Goal: Task Accomplishment & Management: Manage account settings

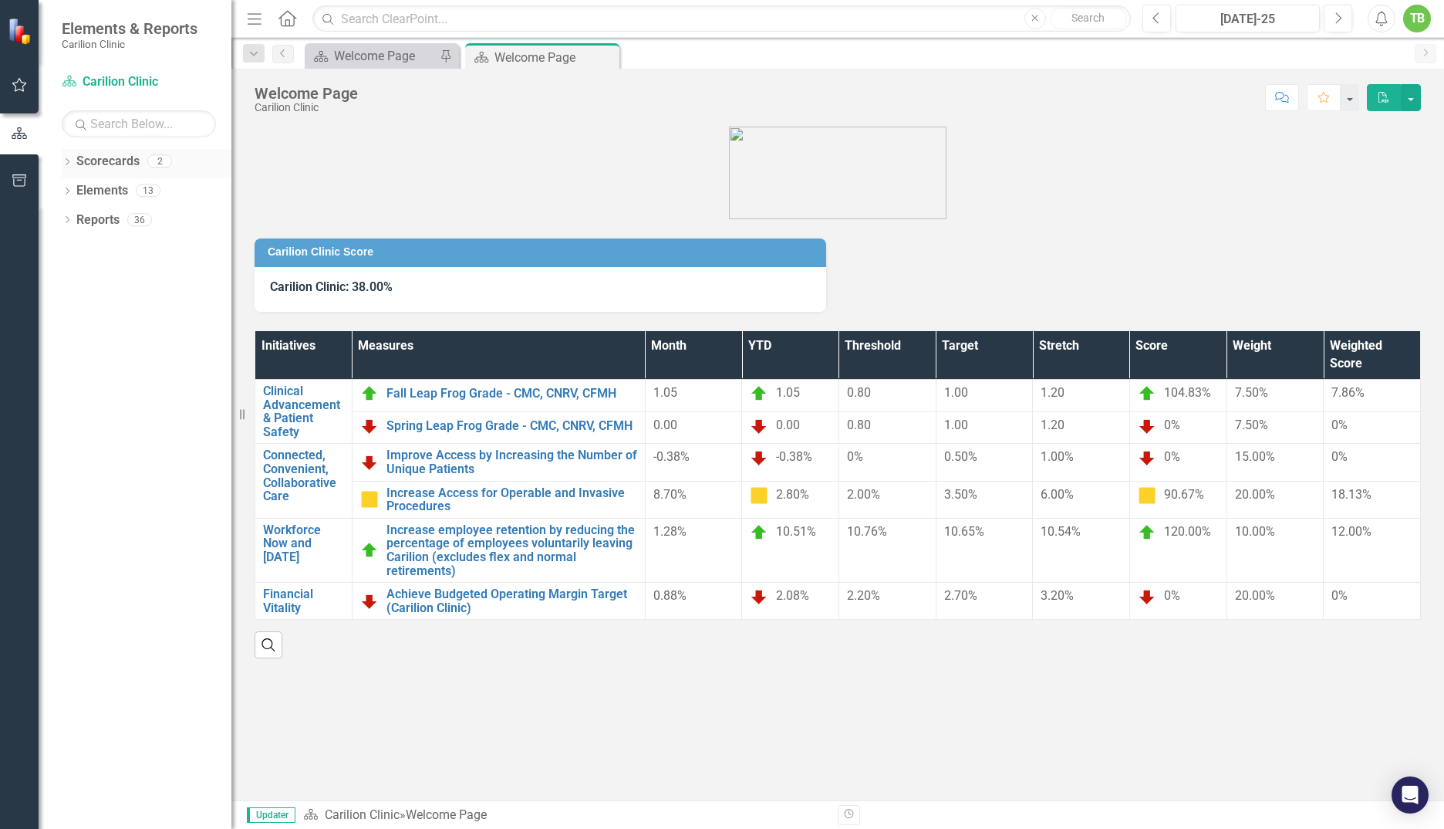
click at [68, 161] on icon "Dropdown" at bounding box center [67, 163] width 11 height 8
click at [74, 190] on icon "Dropdown" at bounding box center [75, 189] width 12 height 9
click at [128, 214] on link "Department of [MEDICAL_DATA]" at bounding box center [165, 220] width 131 height 18
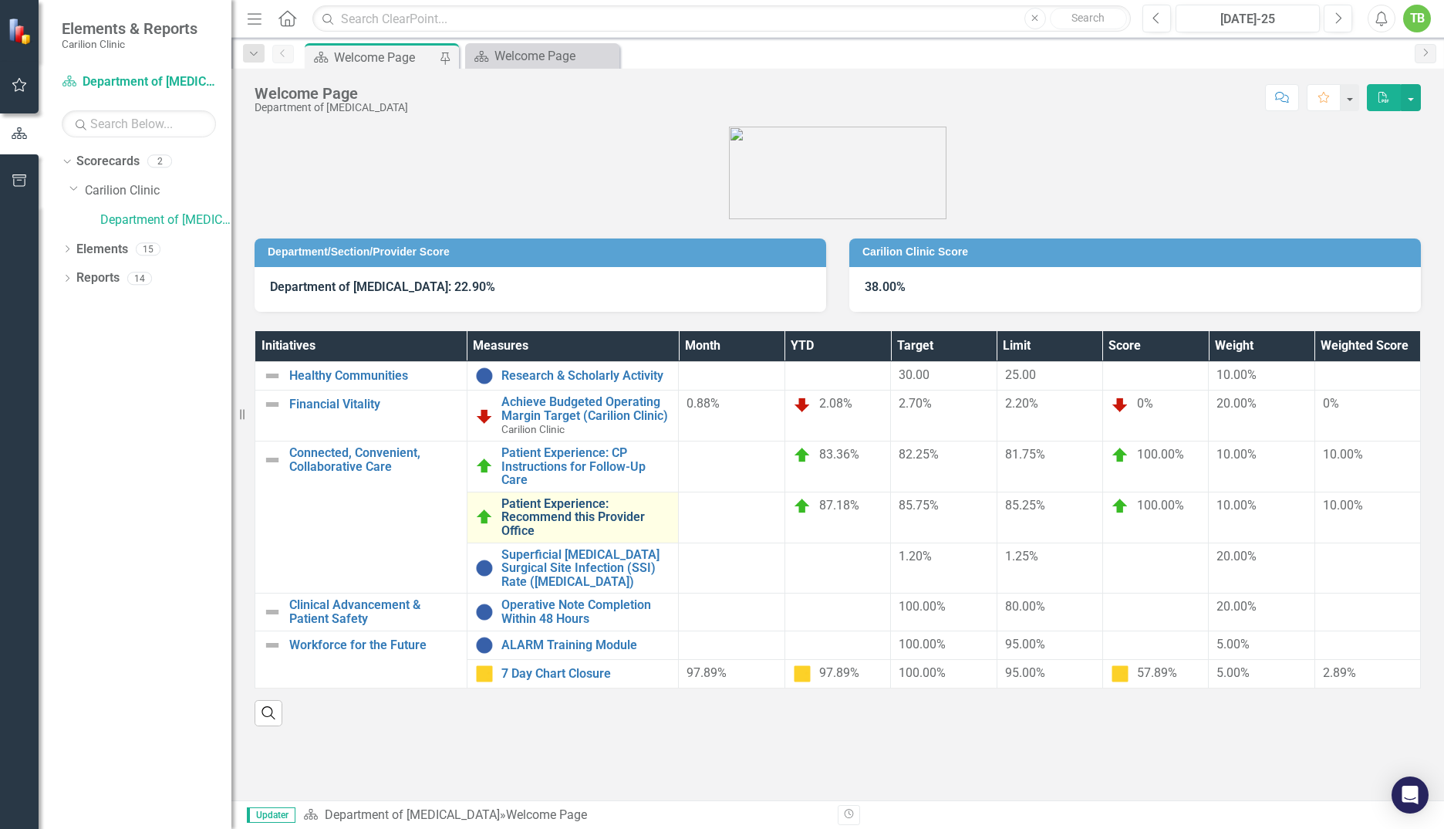
click at [603, 515] on link "Patient Experience: Recommend this Provider Office" at bounding box center [587, 517] width 170 height 41
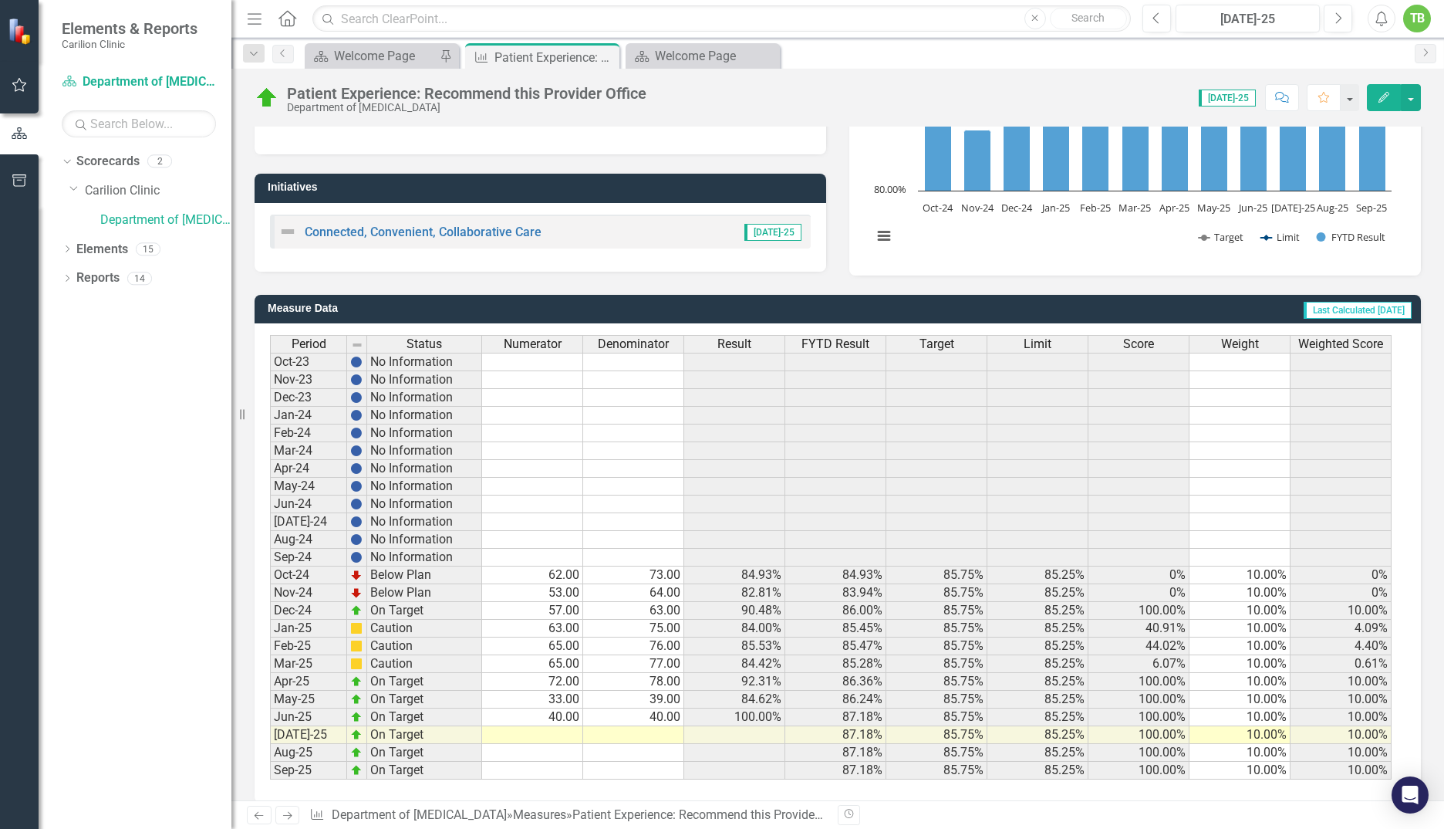
scroll to position [249, 0]
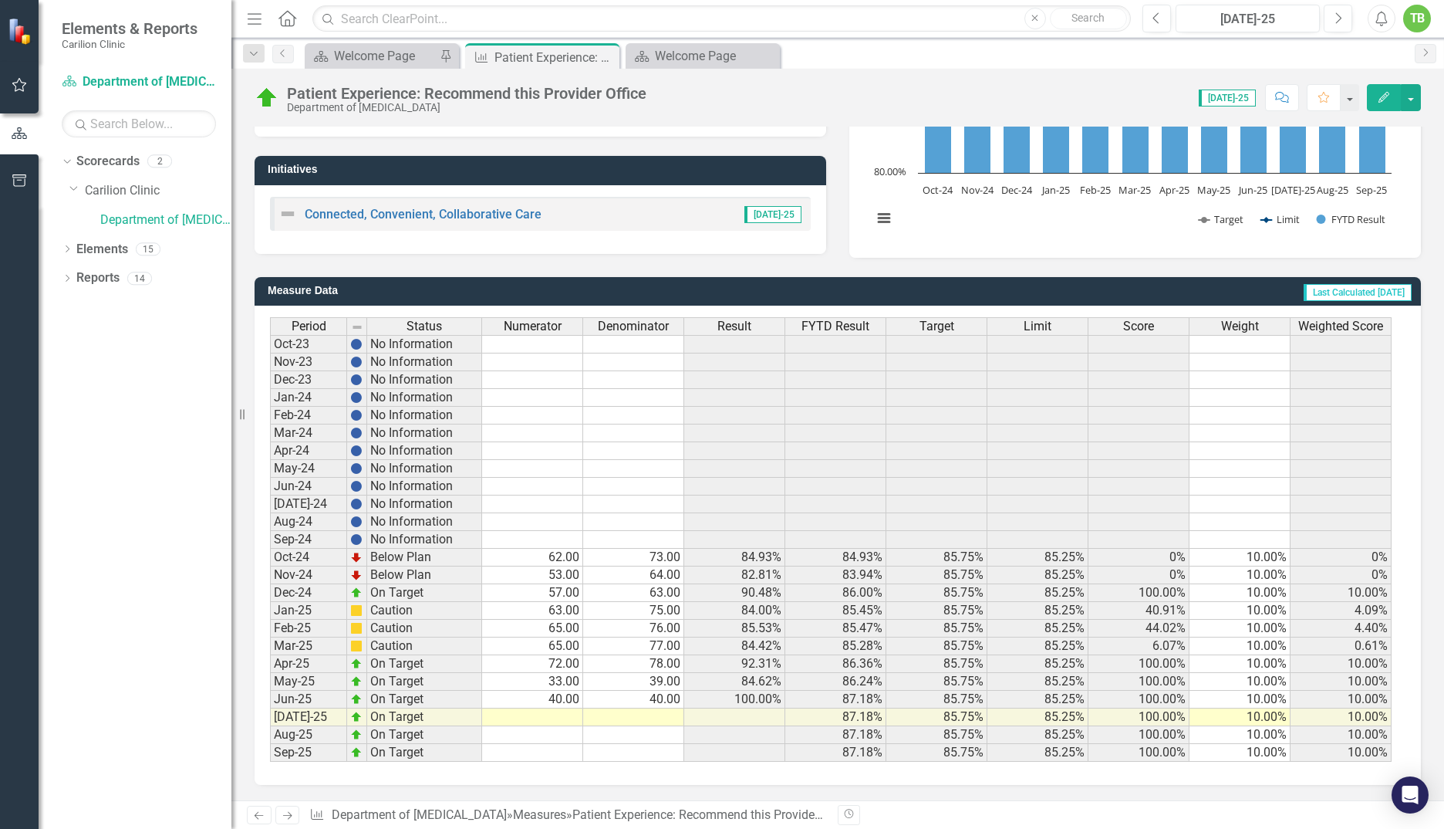
click at [558, 717] on td at bounding box center [532, 717] width 101 height 18
type textarea "81"
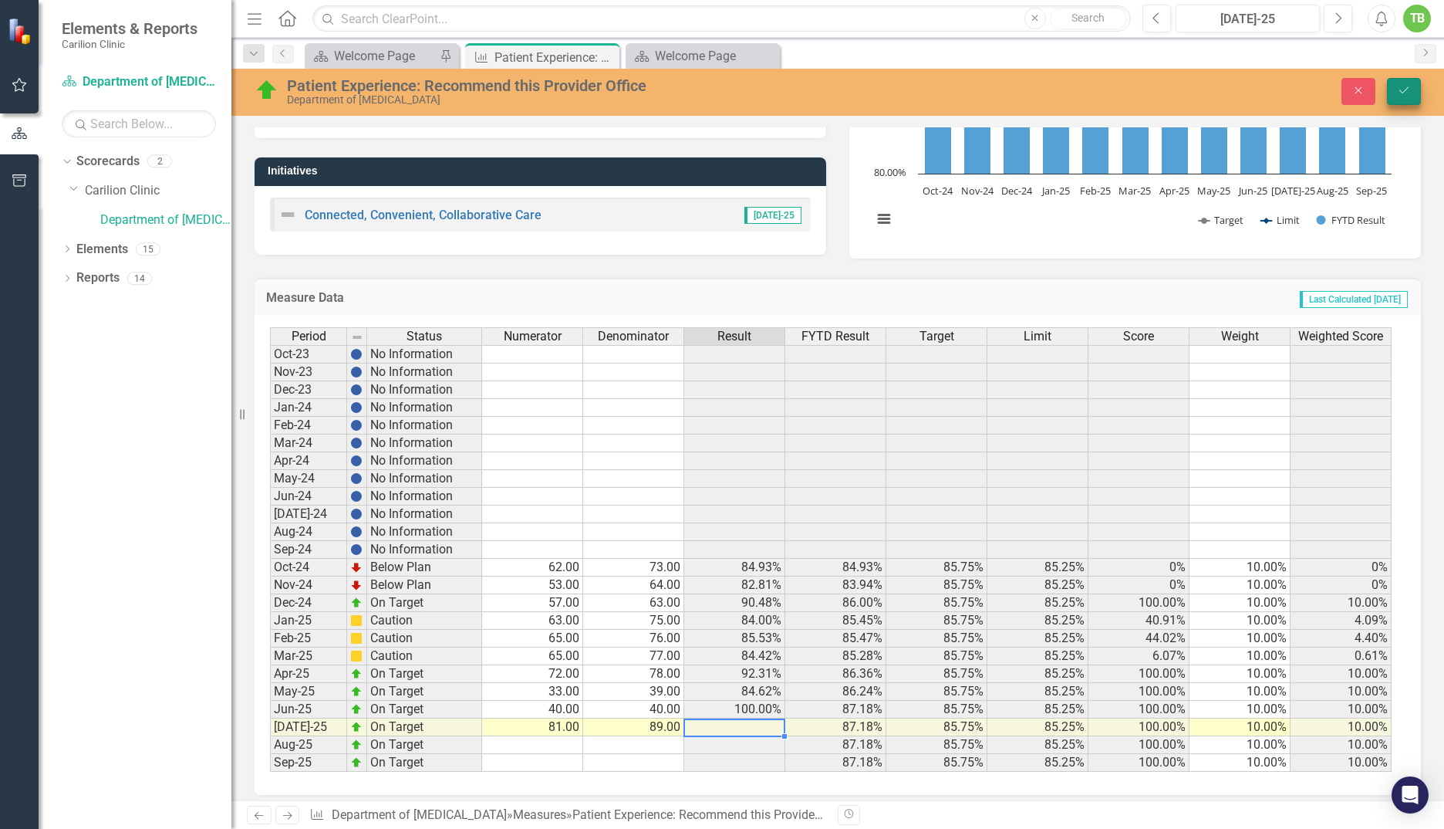
type textarea "89"
click at [1403, 84] on button "Save" at bounding box center [1404, 91] width 34 height 27
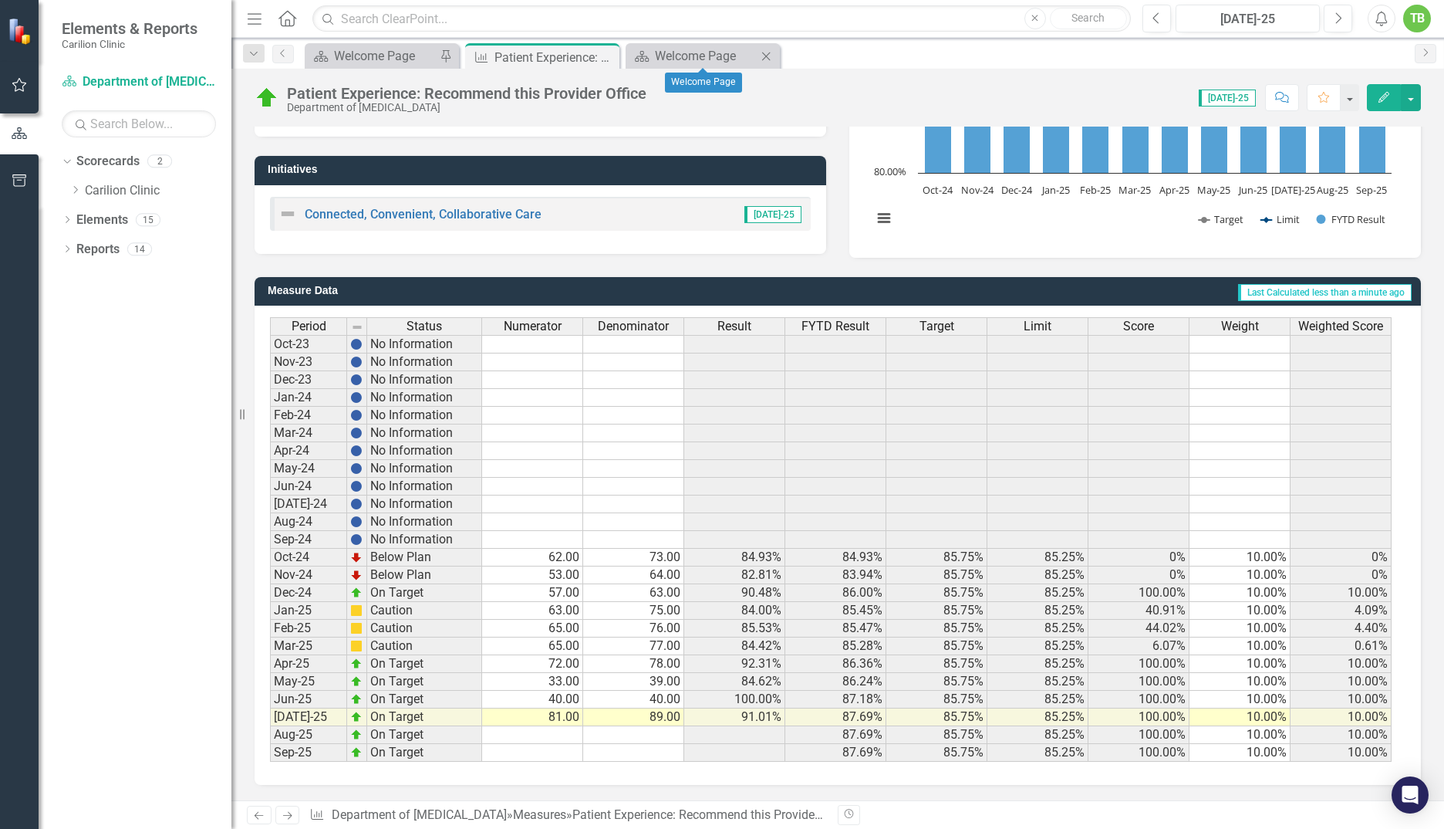
click at [766, 56] on icon at bounding box center [766, 56] width 8 height 8
click at [604, 53] on icon "Close" at bounding box center [604, 57] width 15 height 12
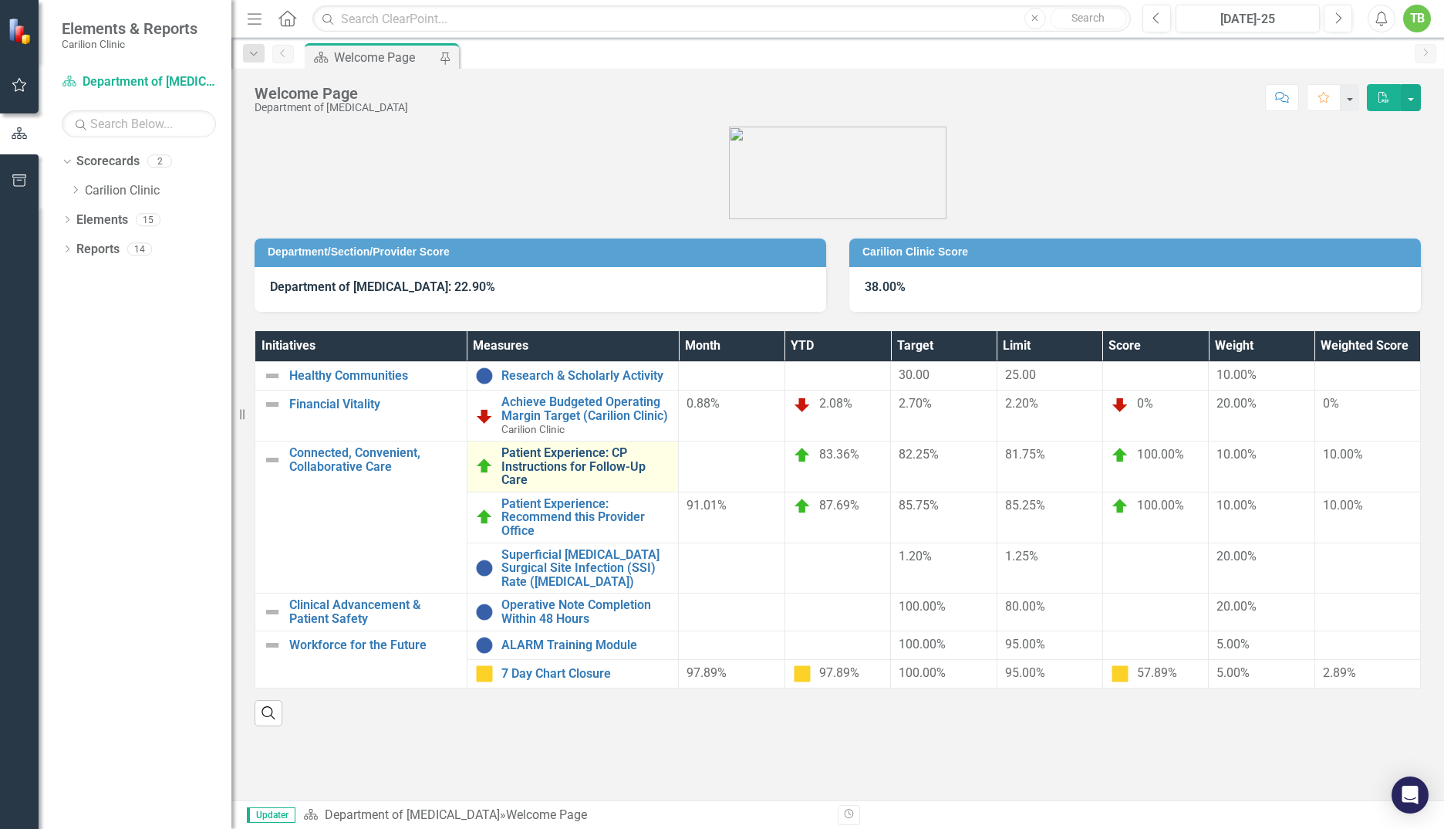
click at [565, 461] on link "Patient Experience: CP Instructions for Follow-Up Care" at bounding box center [587, 466] width 170 height 41
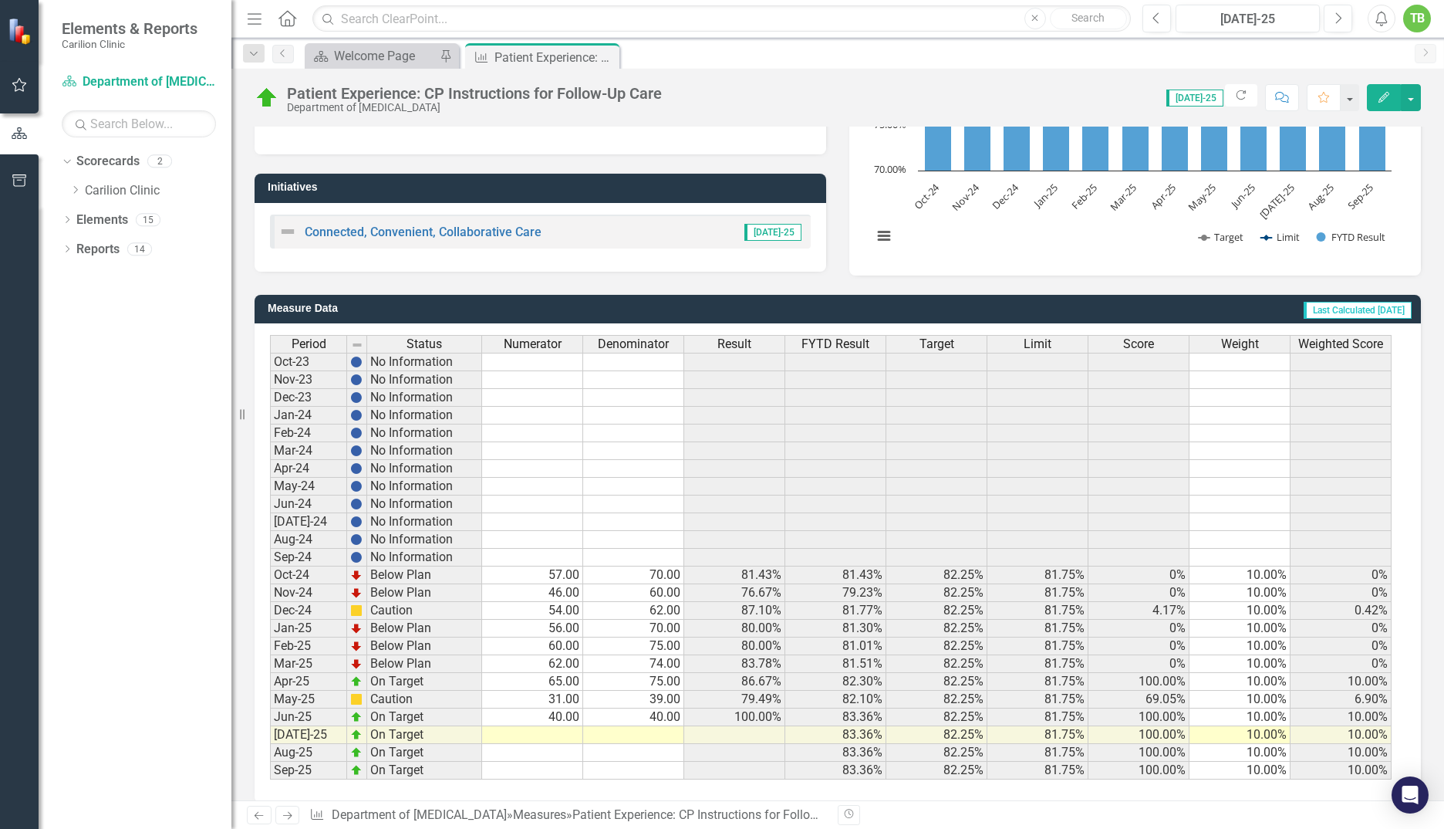
scroll to position [249, 0]
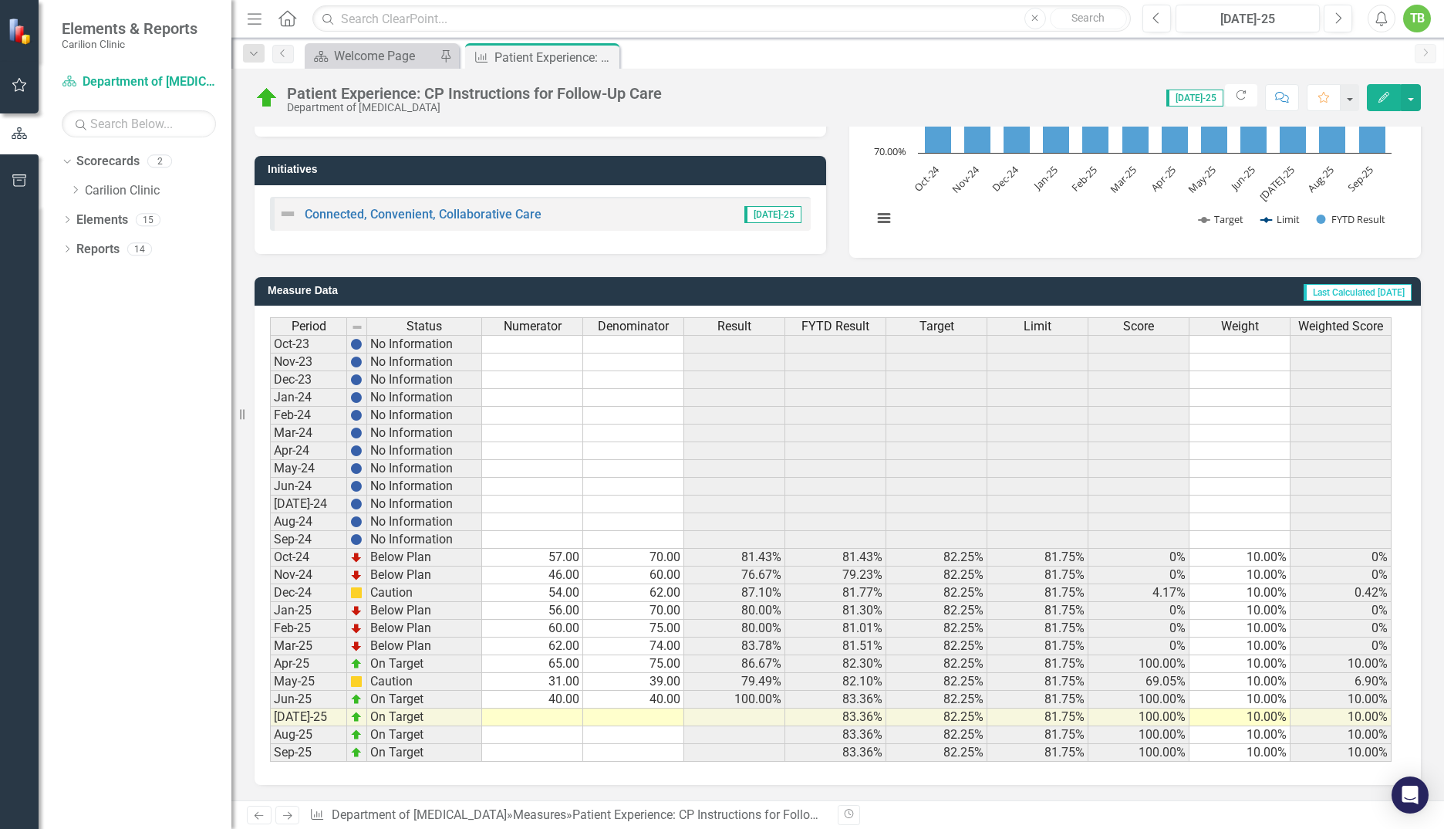
click at [552, 717] on td at bounding box center [532, 717] width 101 height 18
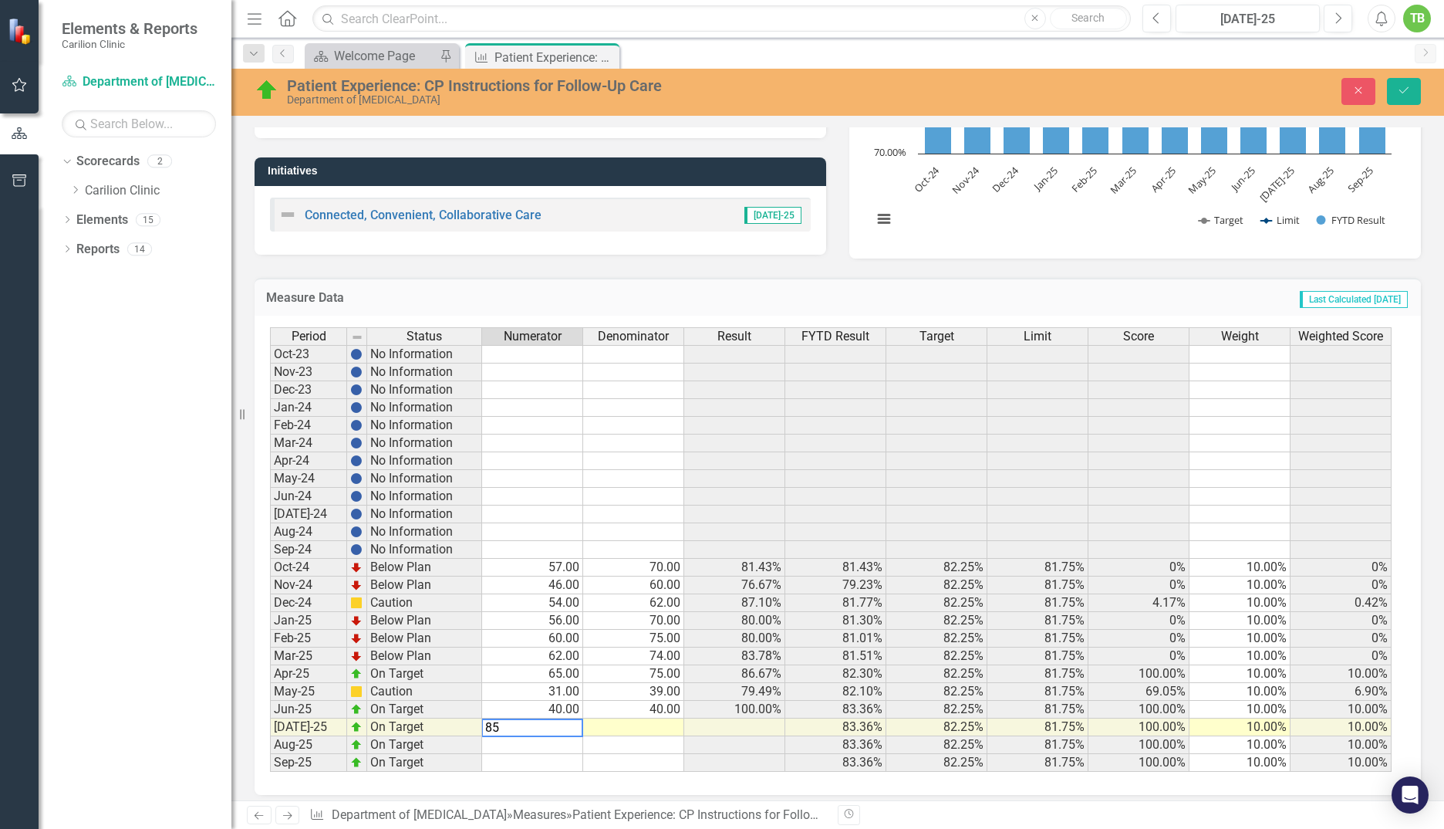
type textarea "8"
type textarea "79"
type textarea "85"
click at [1409, 90] on icon "Save" at bounding box center [1404, 90] width 14 height 11
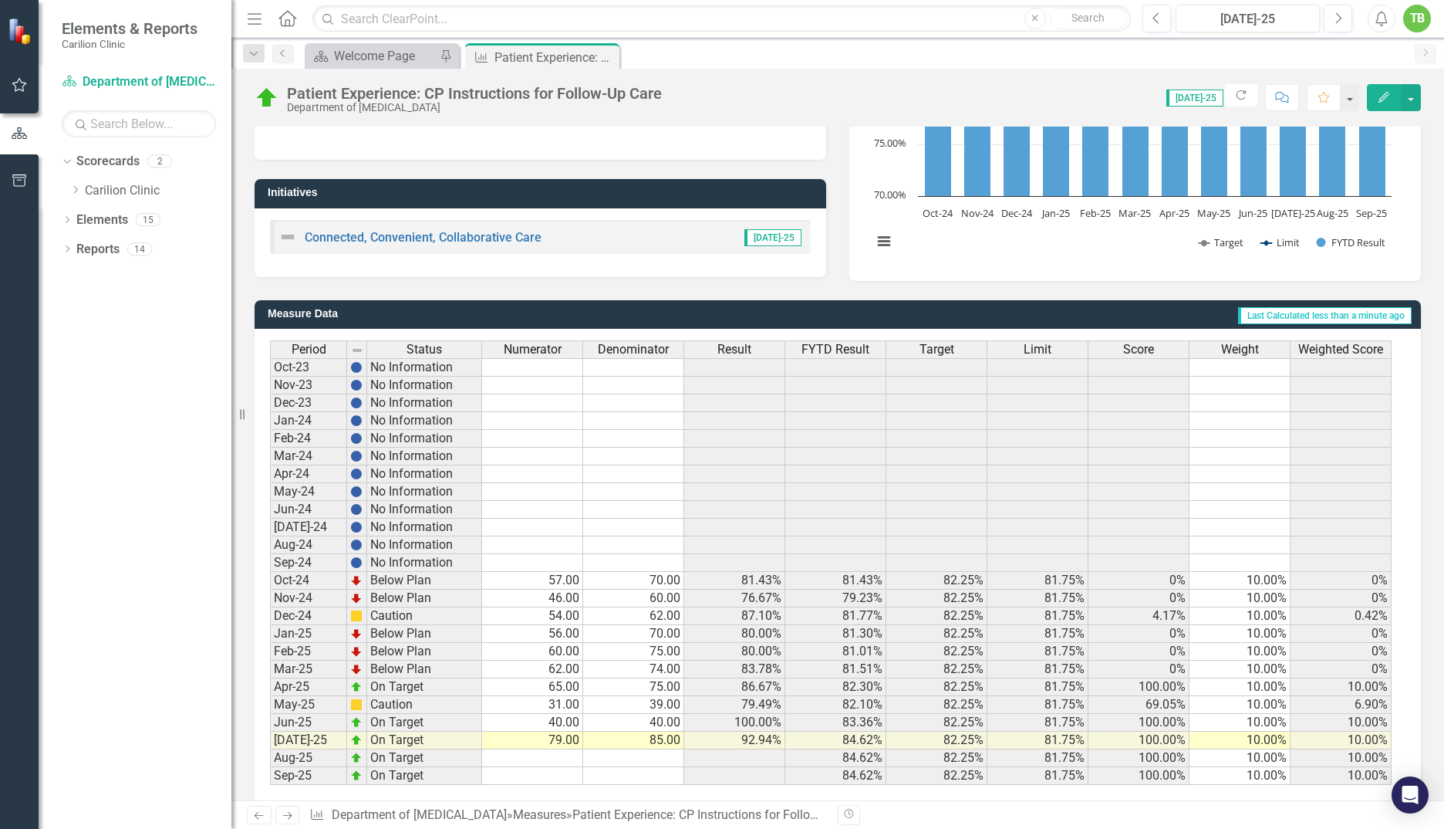
scroll to position [231, 0]
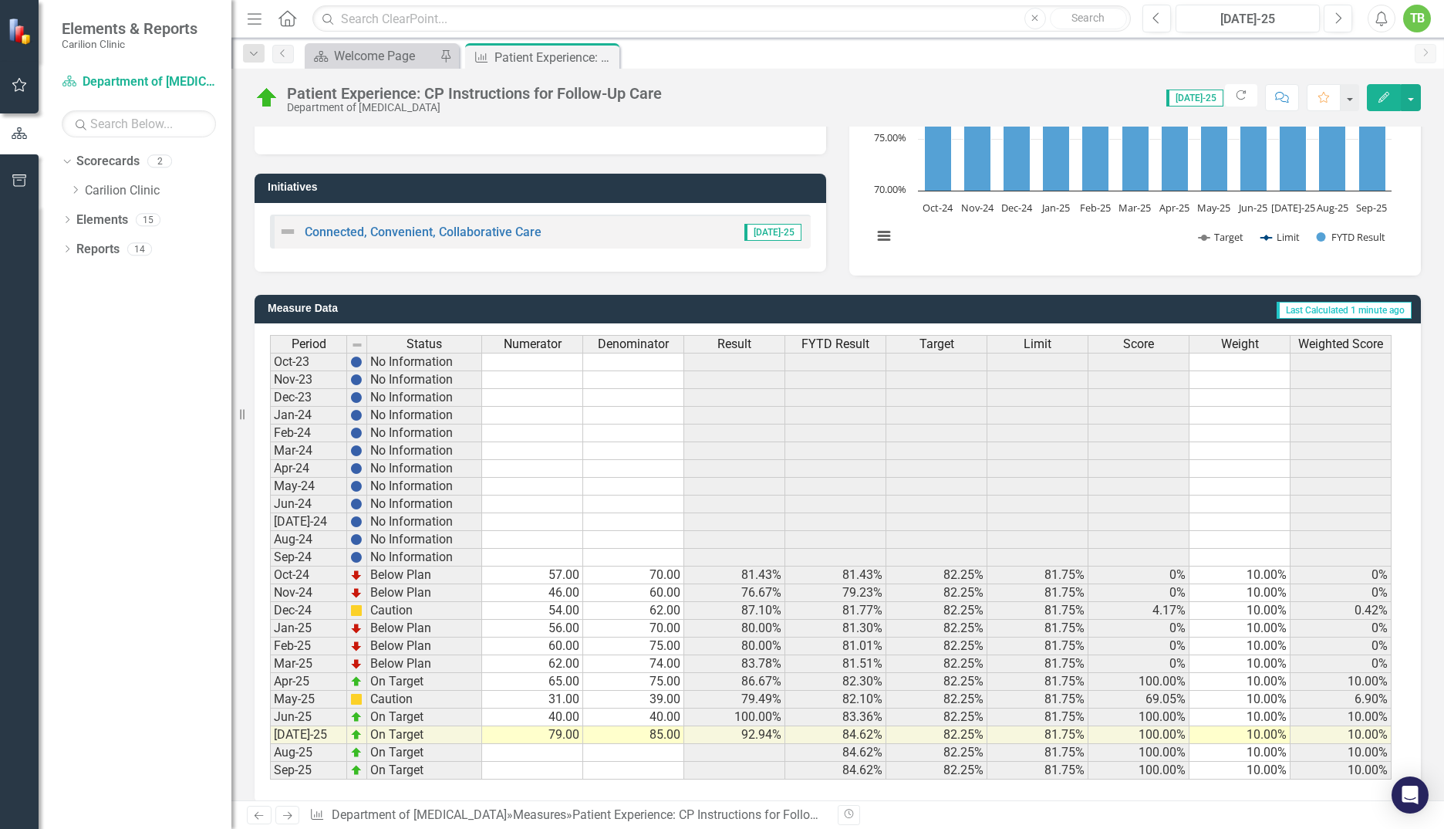
click at [565, 735] on td "79.00" at bounding box center [532, 735] width 101 height 18
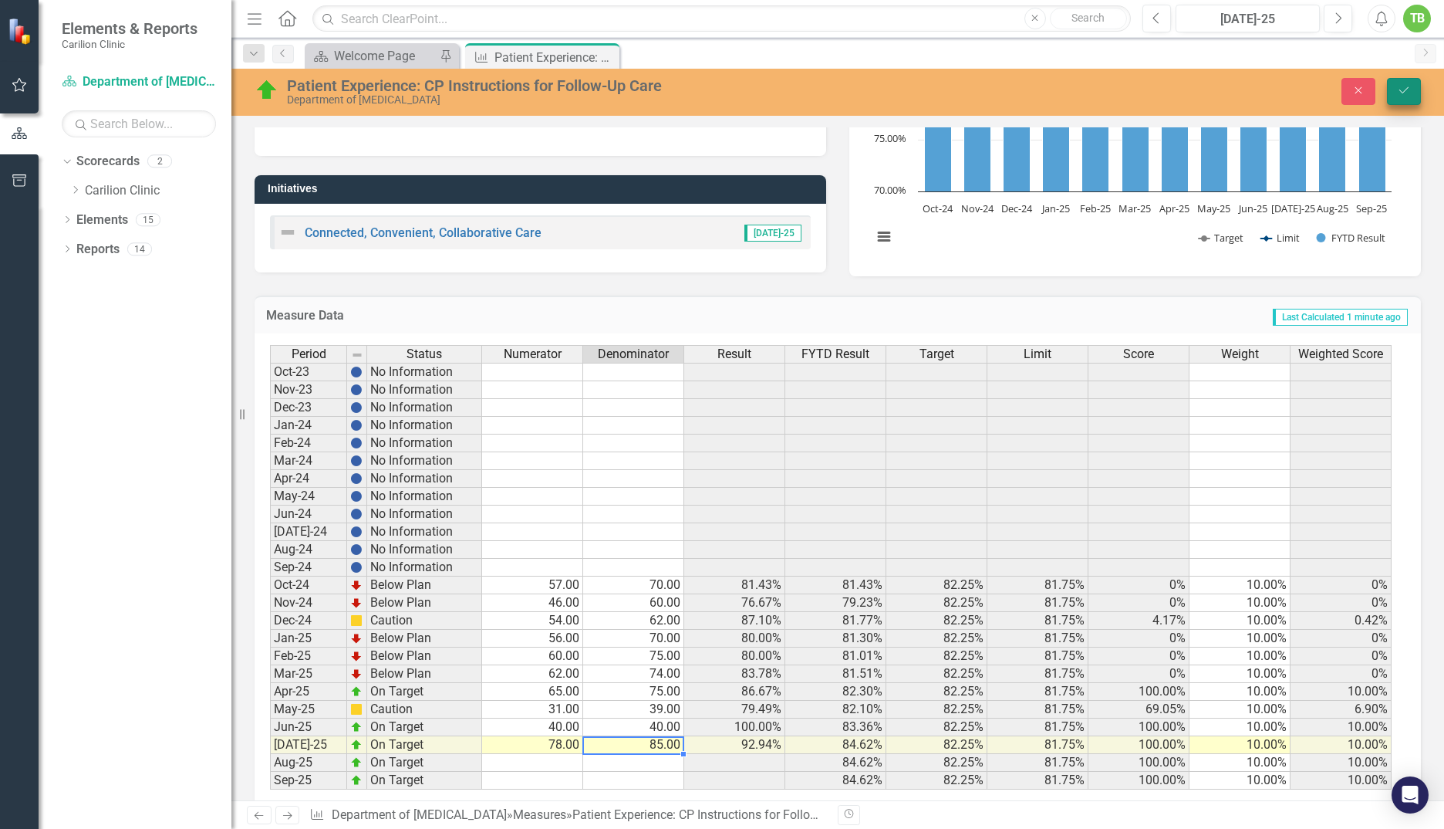
type textarea "85"
click at [1401, 93] on icon "Save" at bounding box center [1404, 90] width 14 height 11
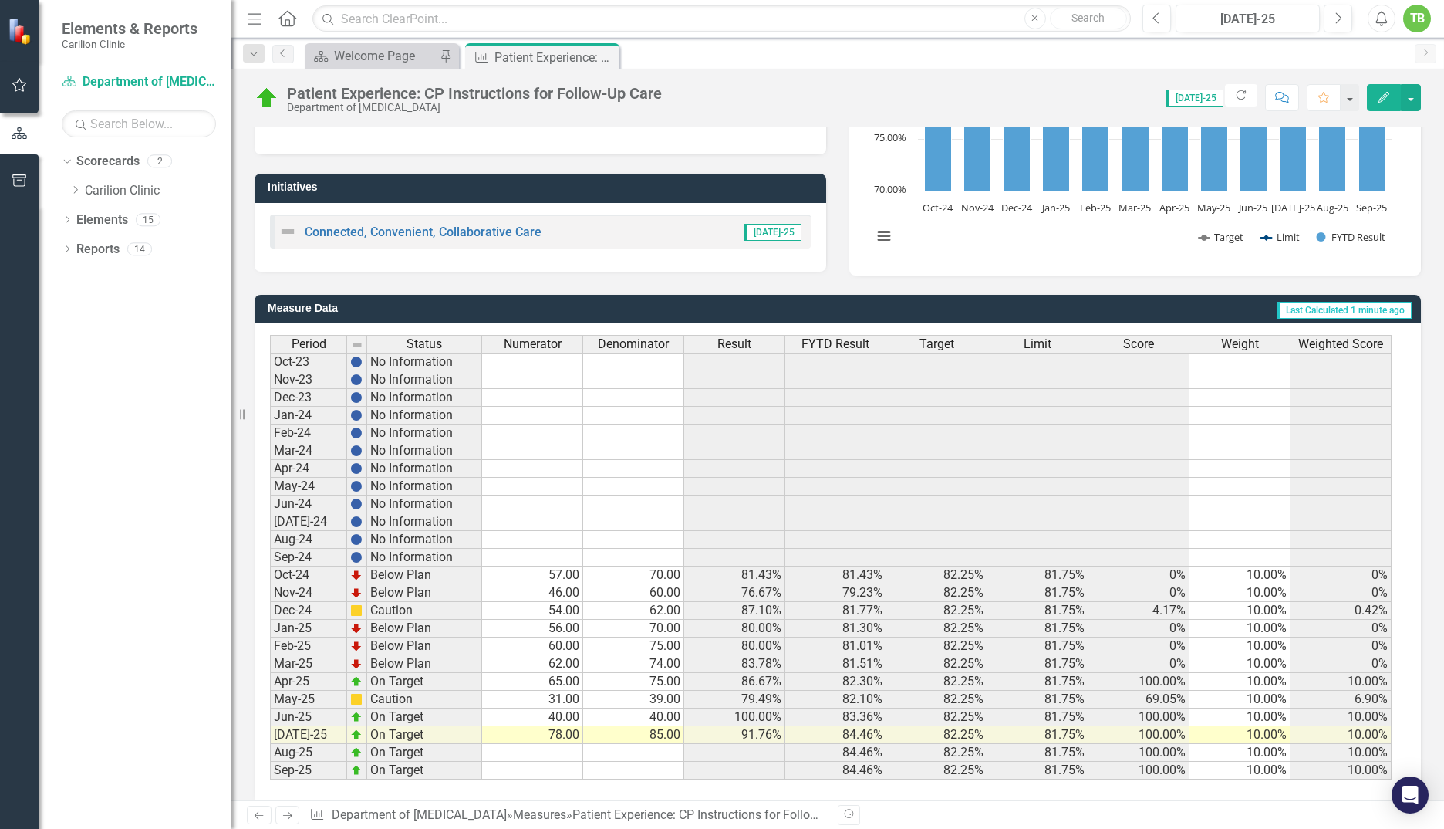
click at [542, 736] on td "78.00" at bounding box center [532, 735] width 101 height 18
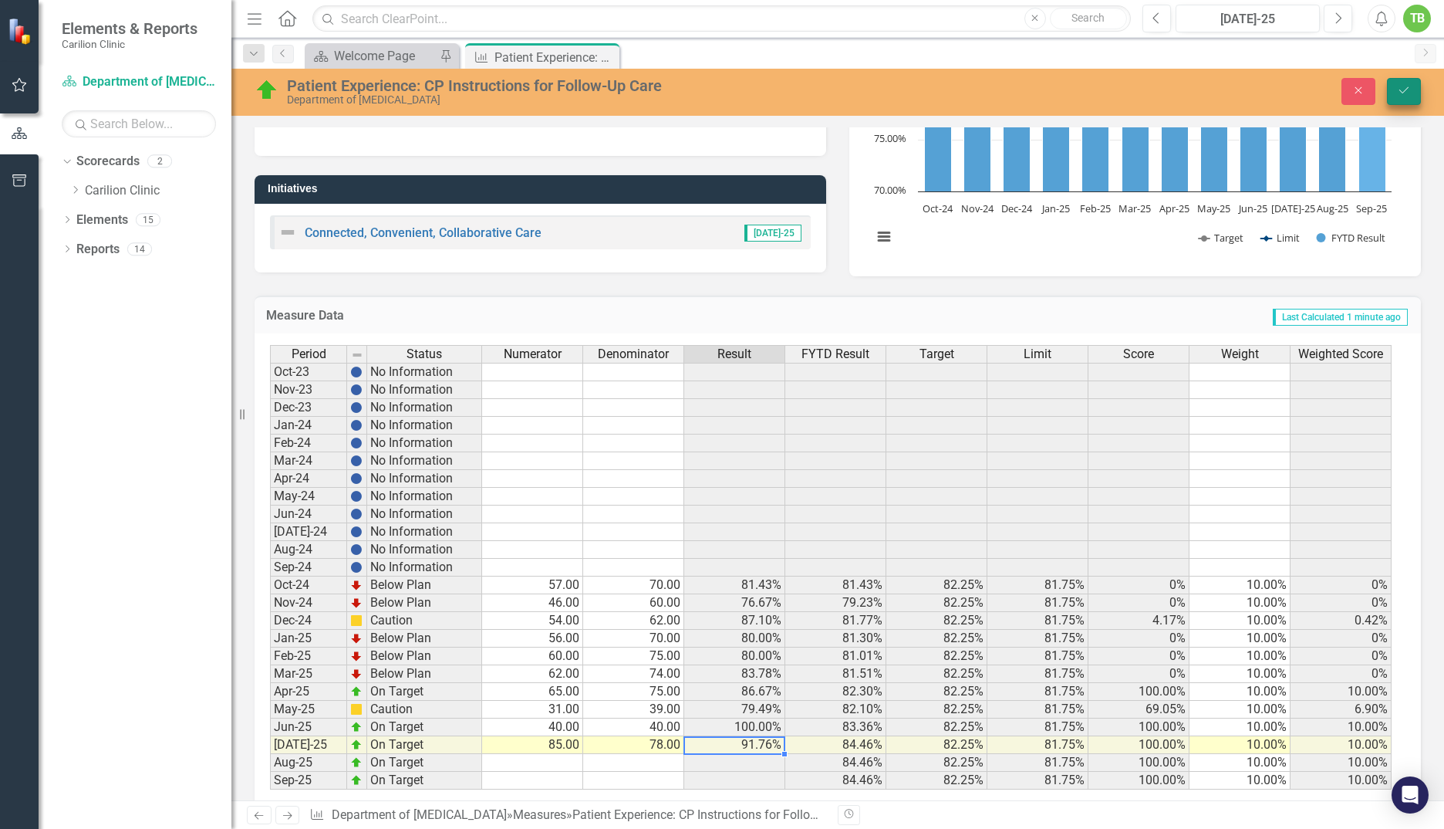
type textarea "78"
click at [1400, 86] on icon "Save" at bounding box center [1404, 90] width 14 height 11
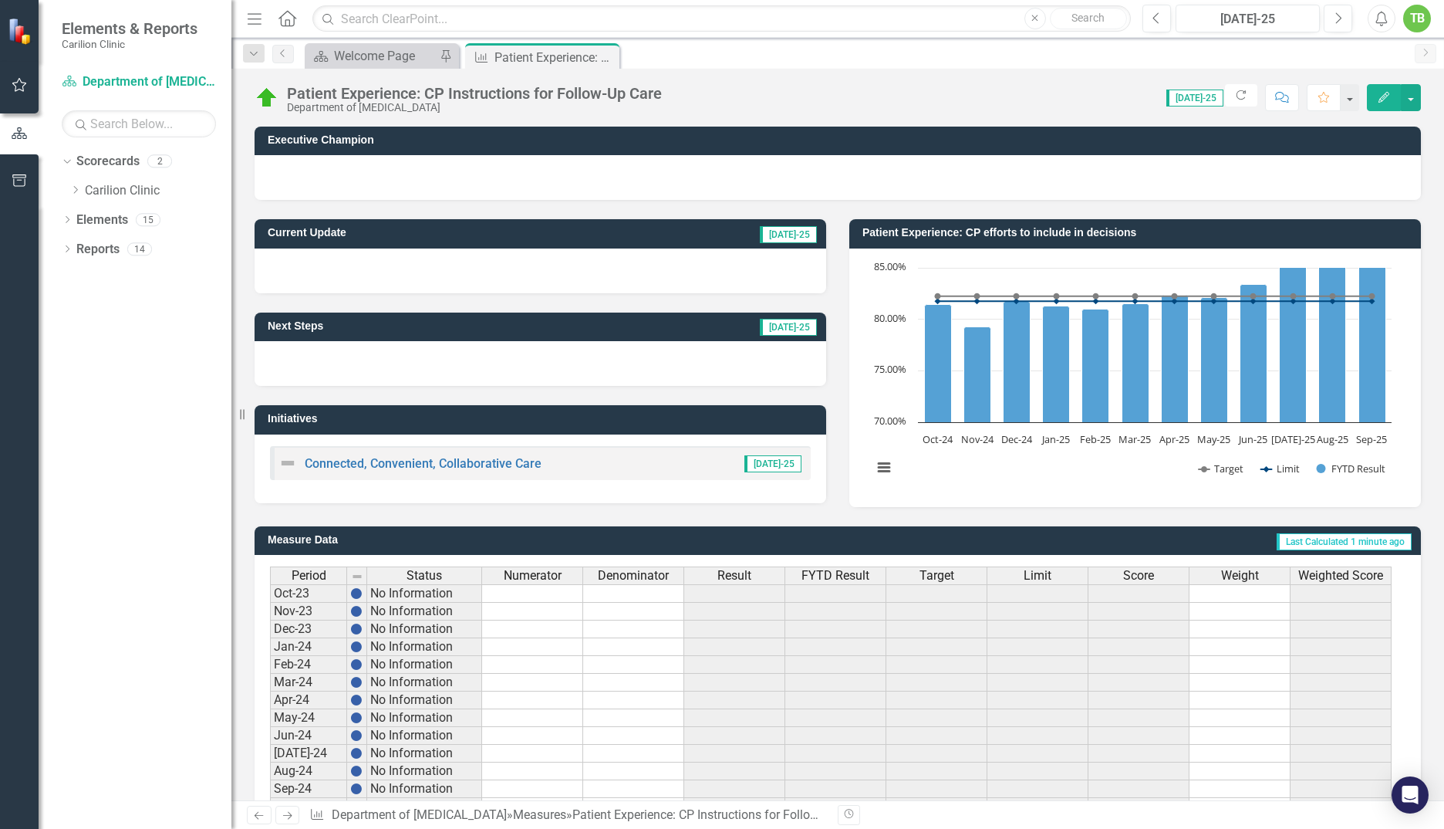
scroll to position [249, 0]
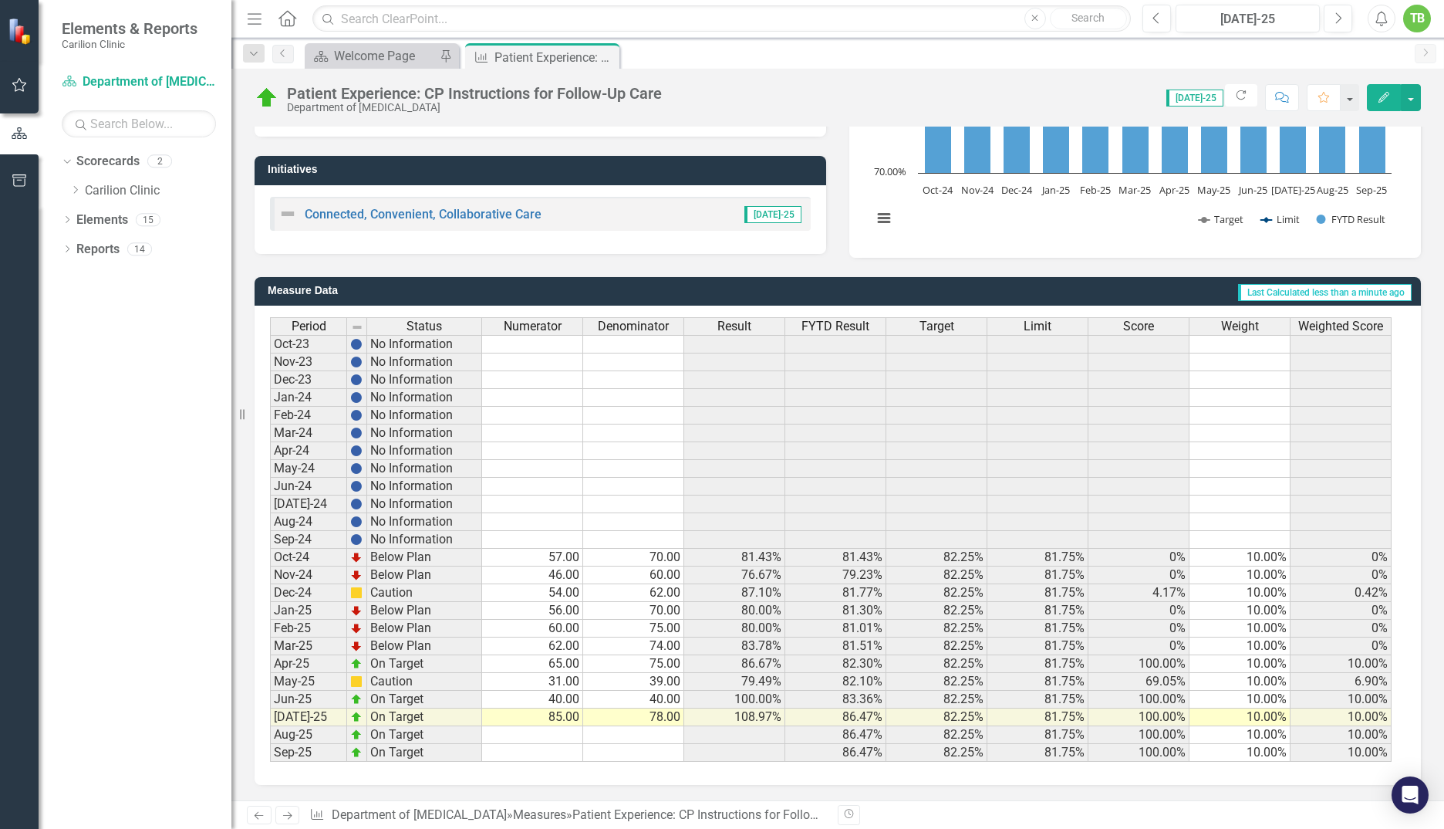
click at [532, 718] on td "85.00" at bounding box center [532, 717] width 101 height 18
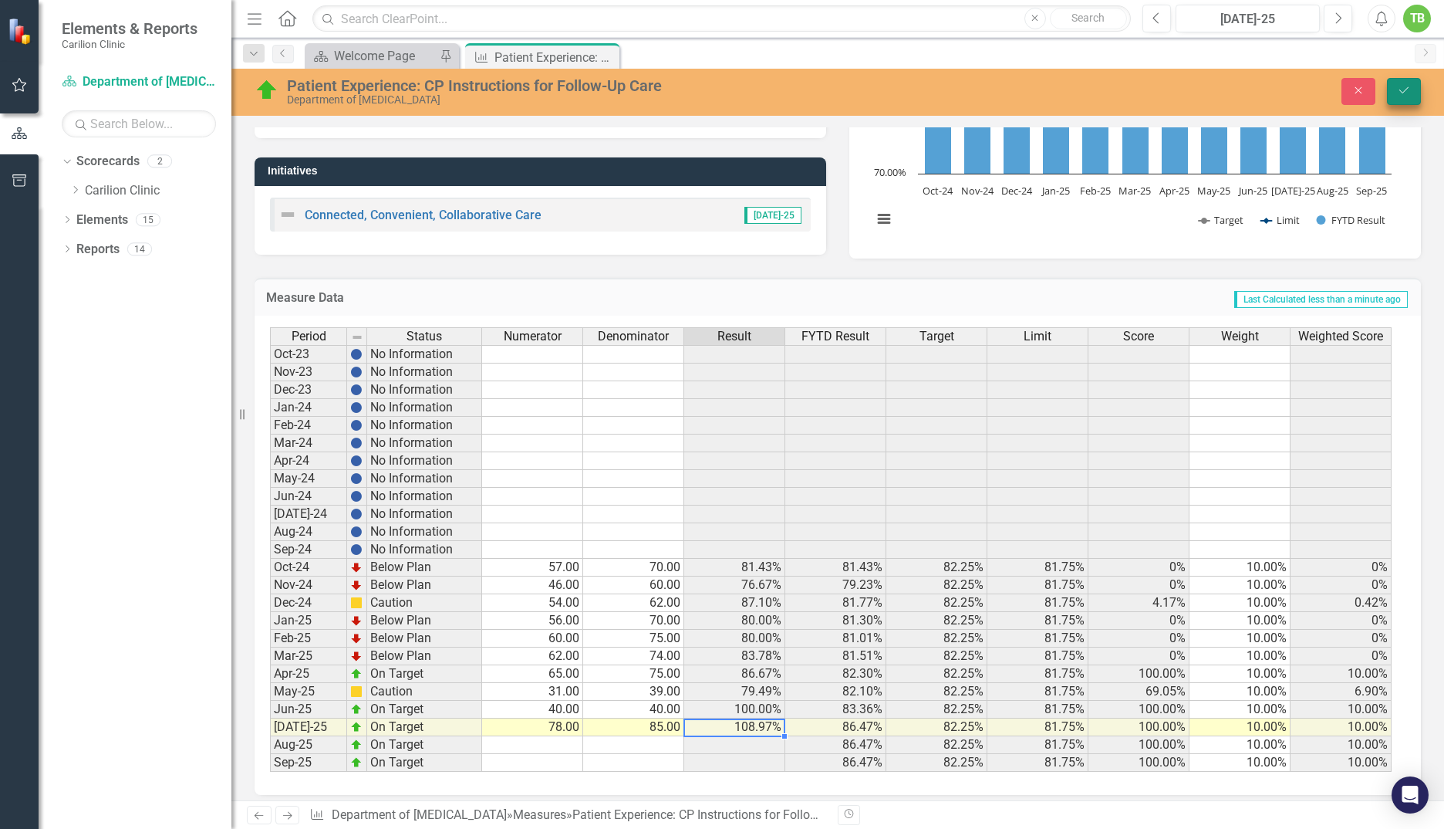
type textarea "85"
click at [1399, 86] on icon "Save" at bounding box center [1404, 90] width 14 height 11
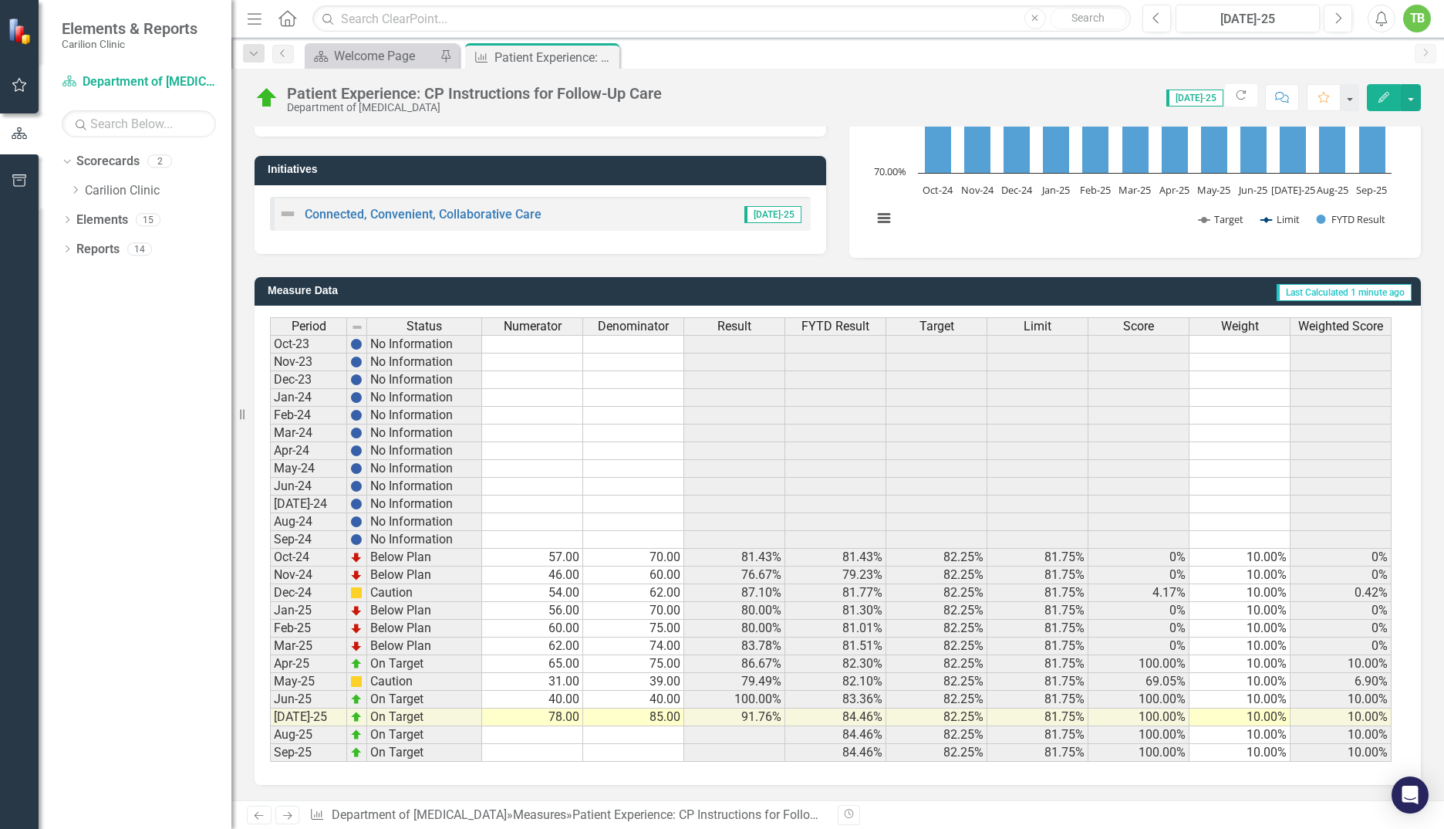
click at [1411, 19] on div "TB" at bounding box center [1418, 19] width 28 height 28
